Goal: Find contact information: Find contact information

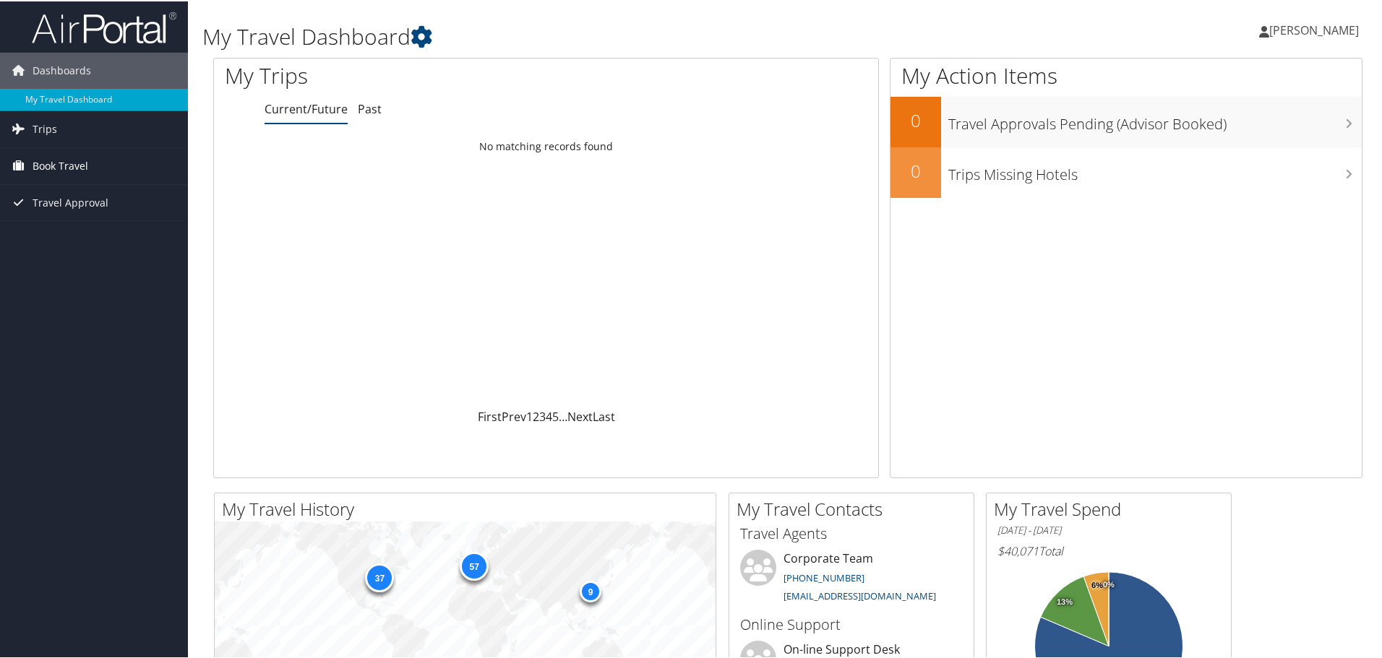
click at [91, 163] on link "Book Travel" at bounding box center [94, 165] width 188 height 36
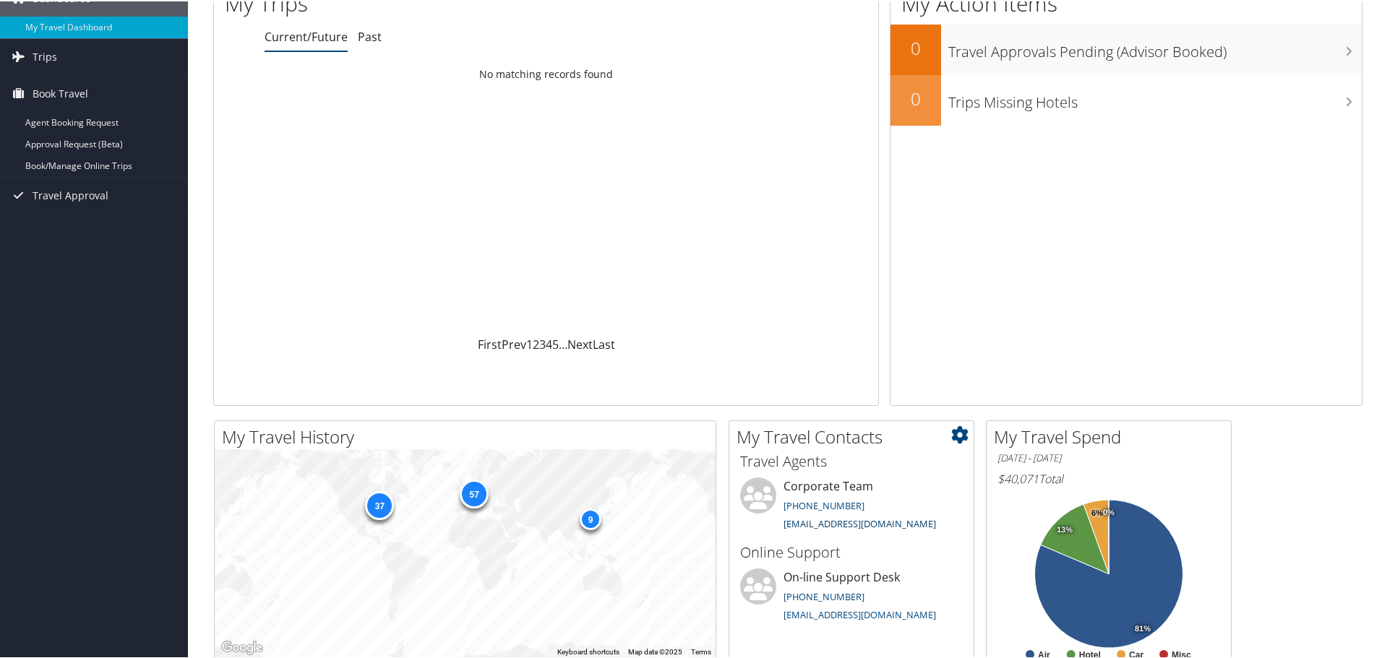
scroll to position [145, 0]
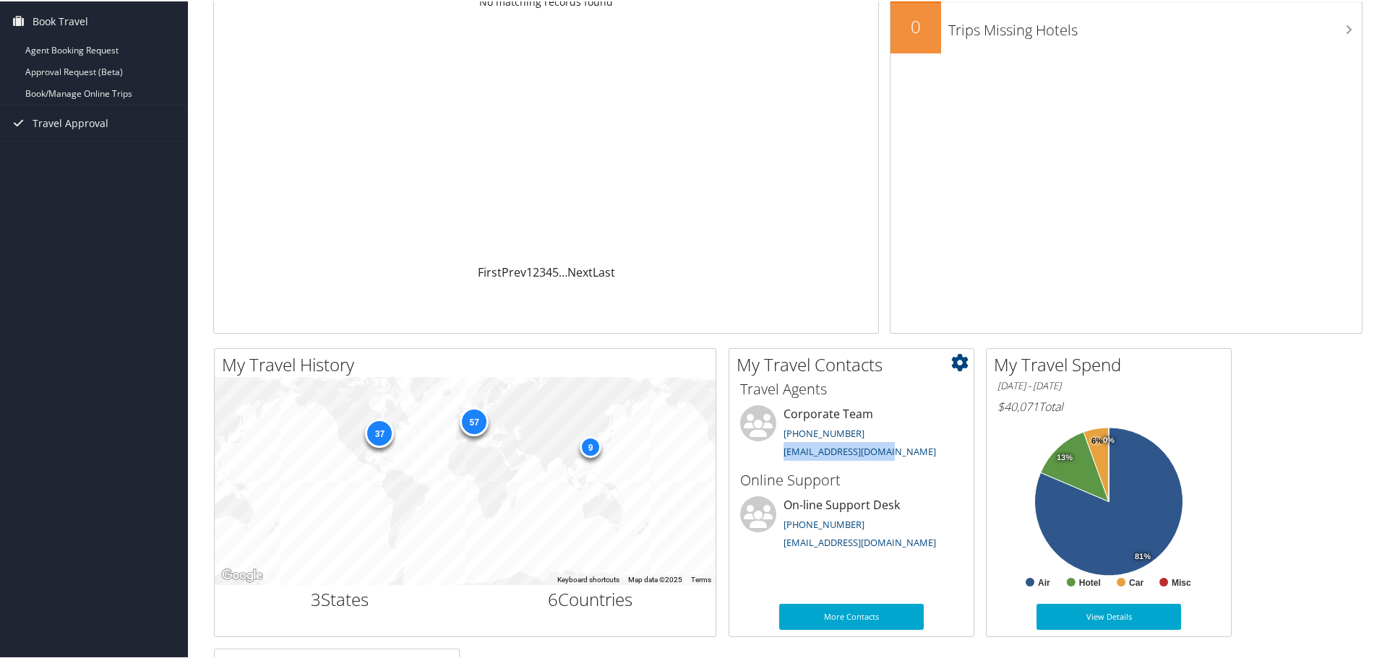
drag, startPoint x: 777, startPoint y: 450, endPoint x: 921, endPoint y: 452, distance: 144.6
click at [921, 452] on li "Corporate Team 248-827-4064 bookings@cbtravel.com" at bounding box center [851, 433] width 237 height 59
copy link "bookings@cbtravel.com"
